Goal: Information Seeking & Learning: Learn about a topic

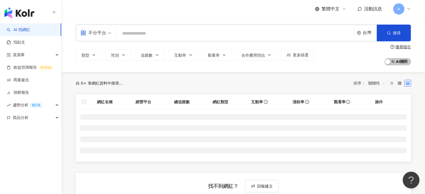
click at [144, 34] on input "search" at bounding box center [235, 33] width 233 height 11
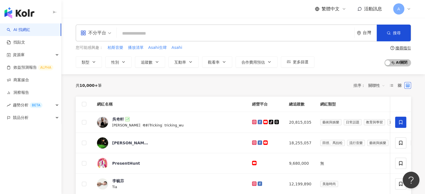
click at [99, 34] on div "不分平台" at bounding box center [93, 33] width 26 height 9
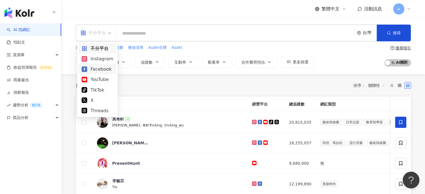
click at [99, 70] on div "Facebook" at bounding box center [98, 69] width 32 height 7
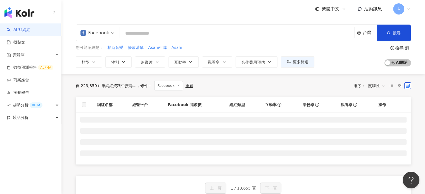
click at [151, 32] on input "search" at bounding box center [237, 33] width 230 height 11
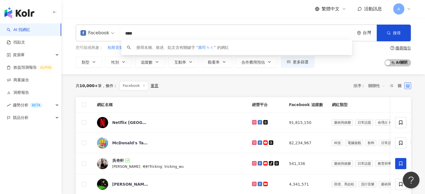
type input "***"
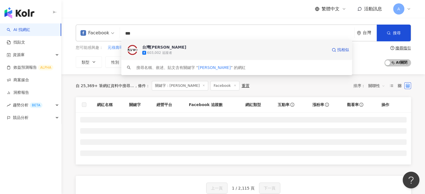
click at [152, 48] on div "台灣壽司郎" at bounding box center [164, 47] width 44 height 6
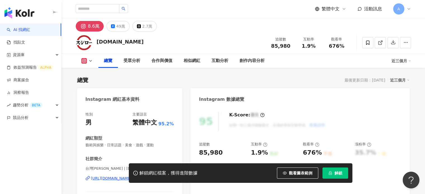
scroll to position [56, 0]
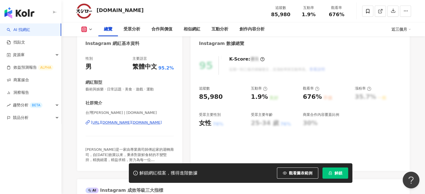
drag, startPoint x: 334, startPoint y: 174, endPoint x: 321, endPoint y: 106, distance: 69.2
click at [335, 174] on span "解鎖" at bounding box center [339, 173] width 8 height 4
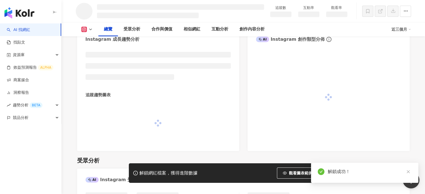
scroll to position [377, 0]
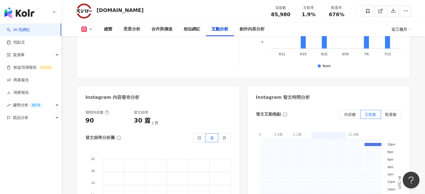
scroll to position [1407, 0]
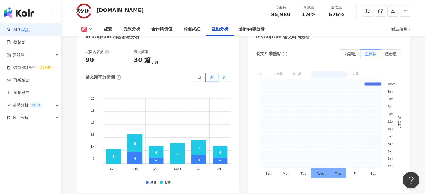
click at [225, 73] on label "月" at bounding box center [224, 77] width 13 height 9
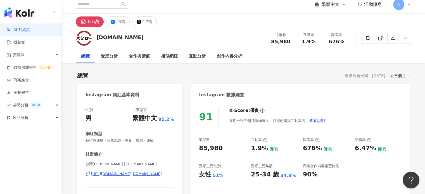
scroll to position [0, 0]
